Goal: Communication & Community: Participate in discussion

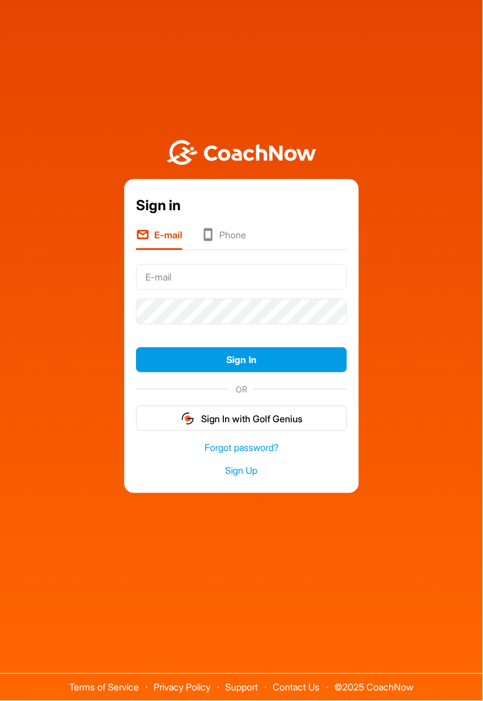
click at [312, 290] on input "text" at bounding box center [241, 277] width 211 height 26
type input "[EMAIL_ADDRESS][DOMAIN_NAME]"
click at [136, 347] on button "Sign In" at bounding box center [241, 359] width 211 height 25
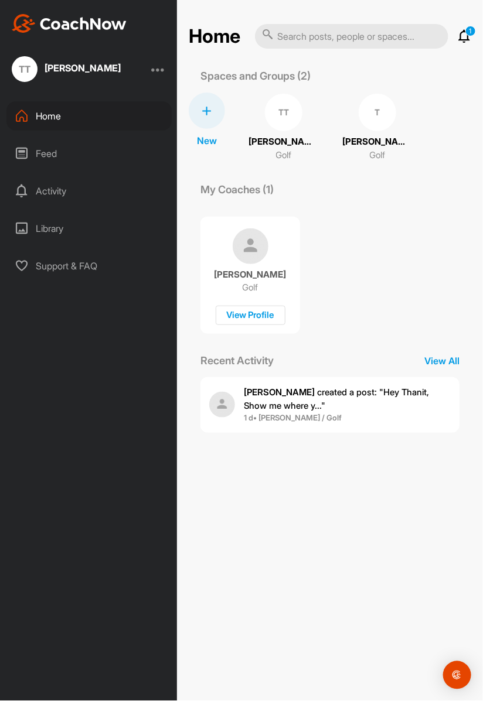
click at [381, 132] on div "T [PERSON_NAME] Golf" at bounding box center [377, 128] width 70 height 70
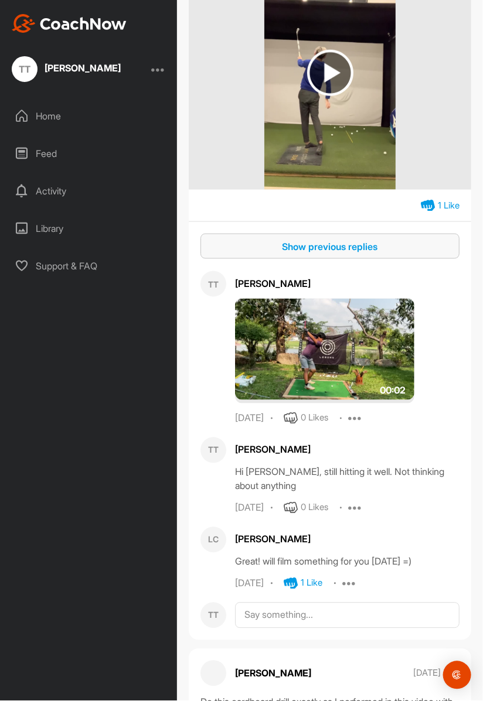
click at [425, 254] on div "Show previous replies" at bounding box center [330, 247] width 240 height 14
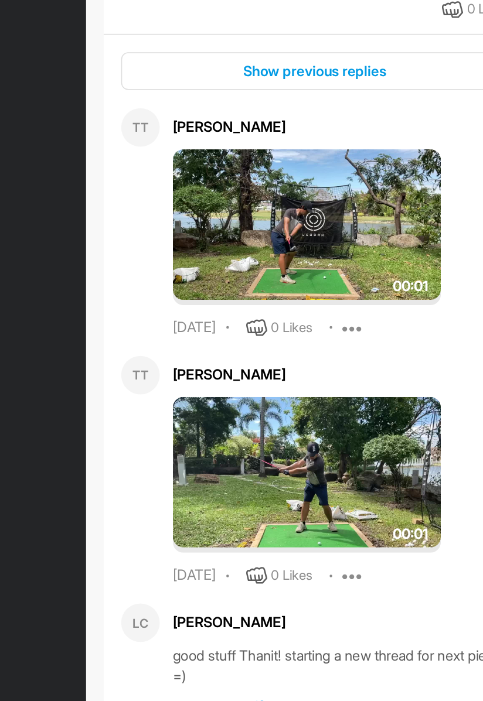
scroll to position [56, 0]
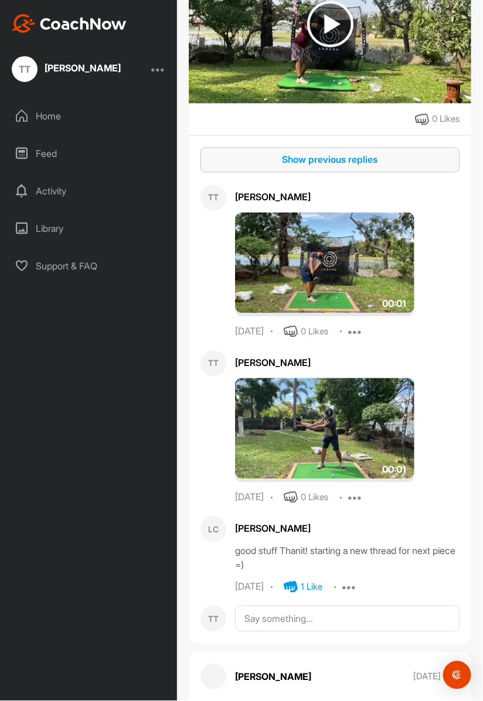
click at [434, 153] on div "Show previous replies" at bounding box center [330, 160] width 240 height 14
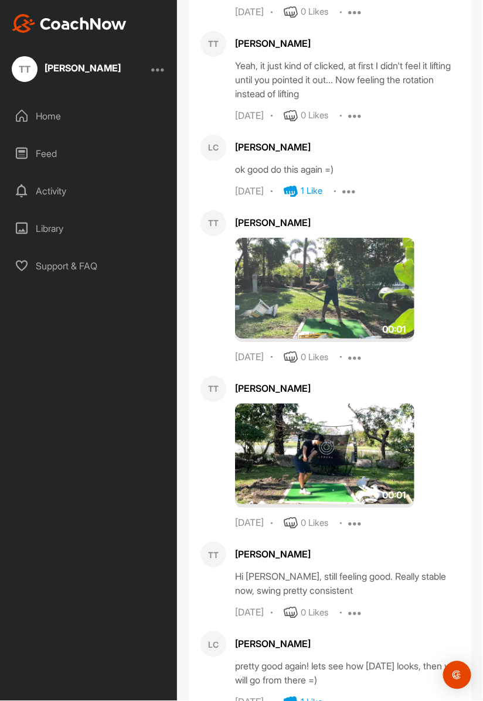
scroll to position [3885, 0]
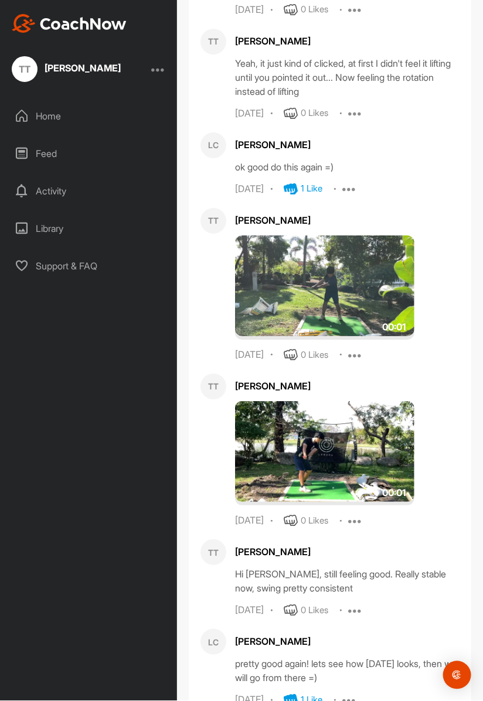
click at [380, 449] on img at bounding box center [324, 451] width 179 height 101
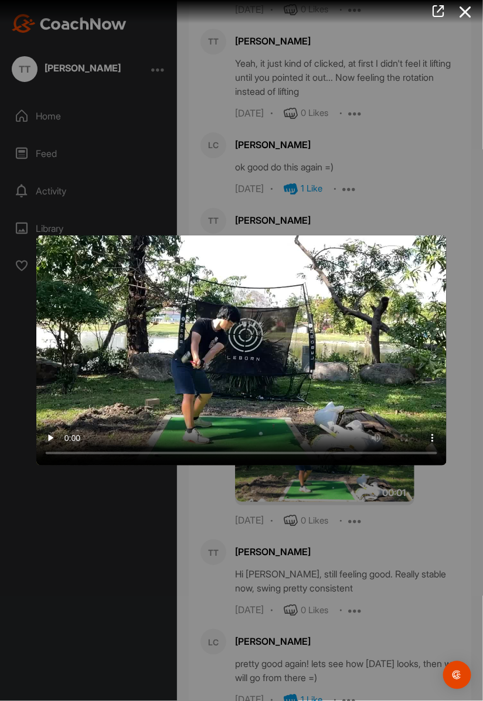
scroll to position [56, 0]
